Goal: Task Accomplishment & Management: Use online tool/utility

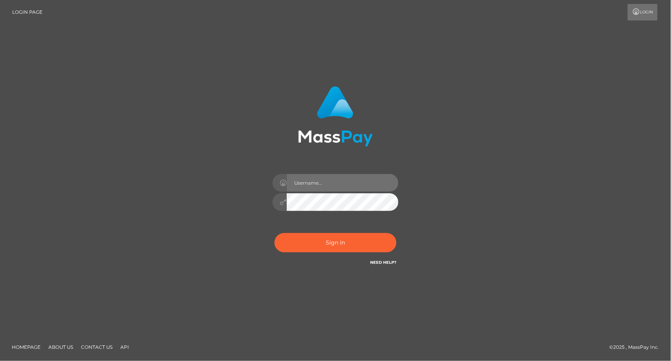
click at [341, 183] on input "text" at bounding box center [343, 183] width 112 height 18
type input "dat.rush"
click at [334, 227] on div "dat.rush" at bounding box center [336, 198] width 138 height 60
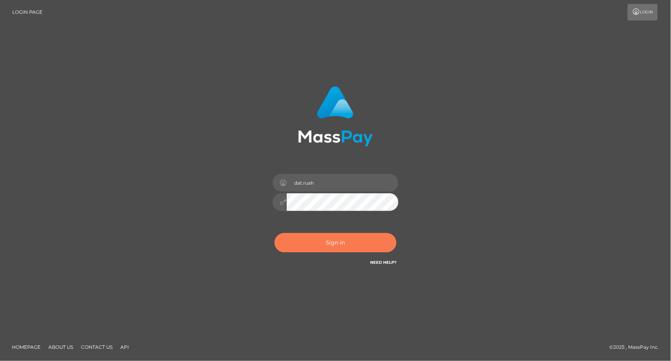
click at [334, 238] on button "Sign in" at bounding box center [336, 242] width 122 height 19
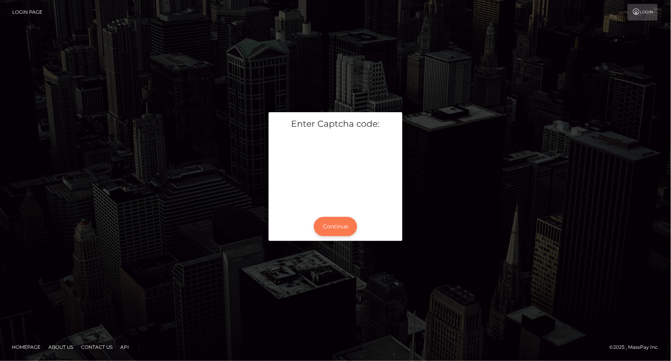
click at [329, 229] on button "Continue" at bounding box center [335, 226] width 43 height 19
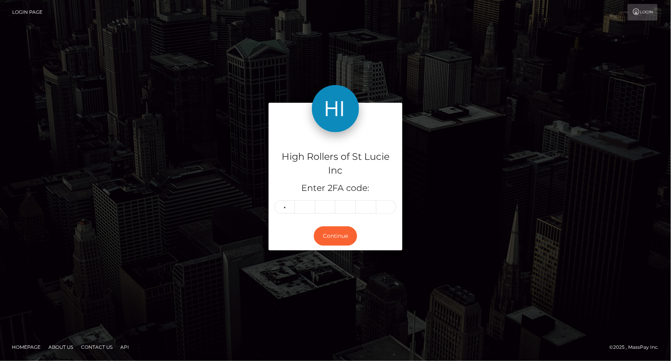
type input "8"
type input "6"
type input "5"
type input "2"
type input "8"
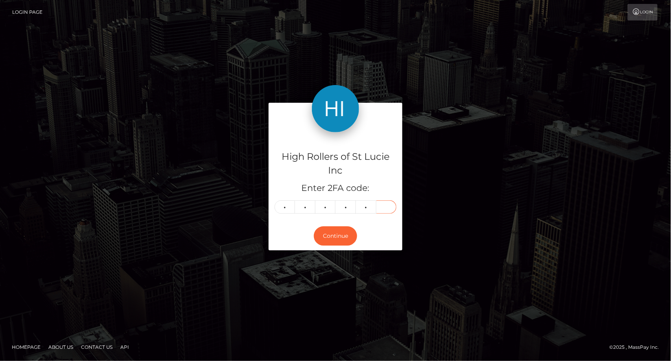
type input "0"
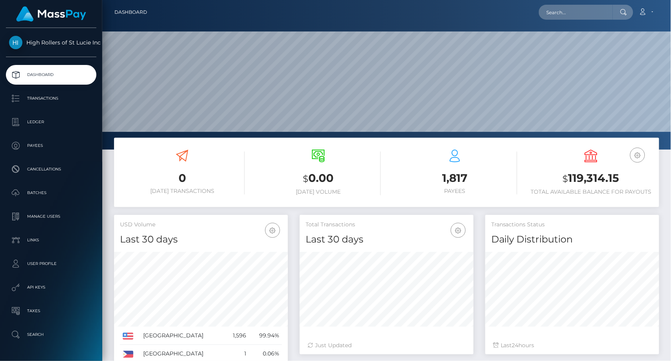
scroll to position [139, 174]
click at [148, 138] on div "0 Today Transactions $ 0.00 Today Volume 1,817 Payees USD Balance $" at bounding box center [386, 172] width 545 height 69
click at [486, 274] on div "Dashboard Loading... Loading..." at bounding box center [386, 180] width 569 height 361
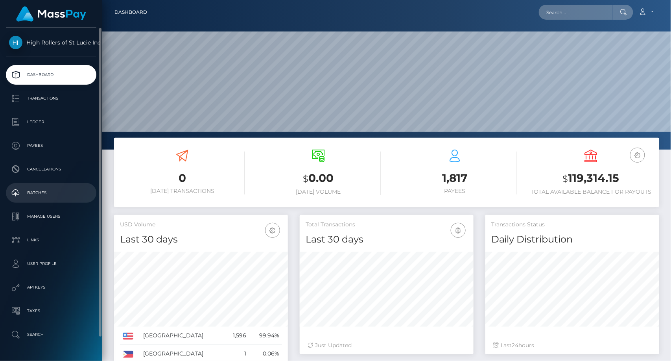
click at [57, 188] on p "Batches" at bounding box center [51, 193] width 84 height 12
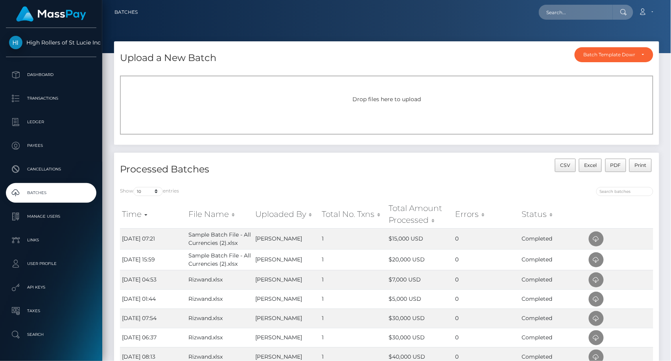
click at [406, 100] on span "Drop files here to upload" at bounding box center [387, 99] width 68 height 7
